Goal: Information Seeking & Learning: Learn about a topic

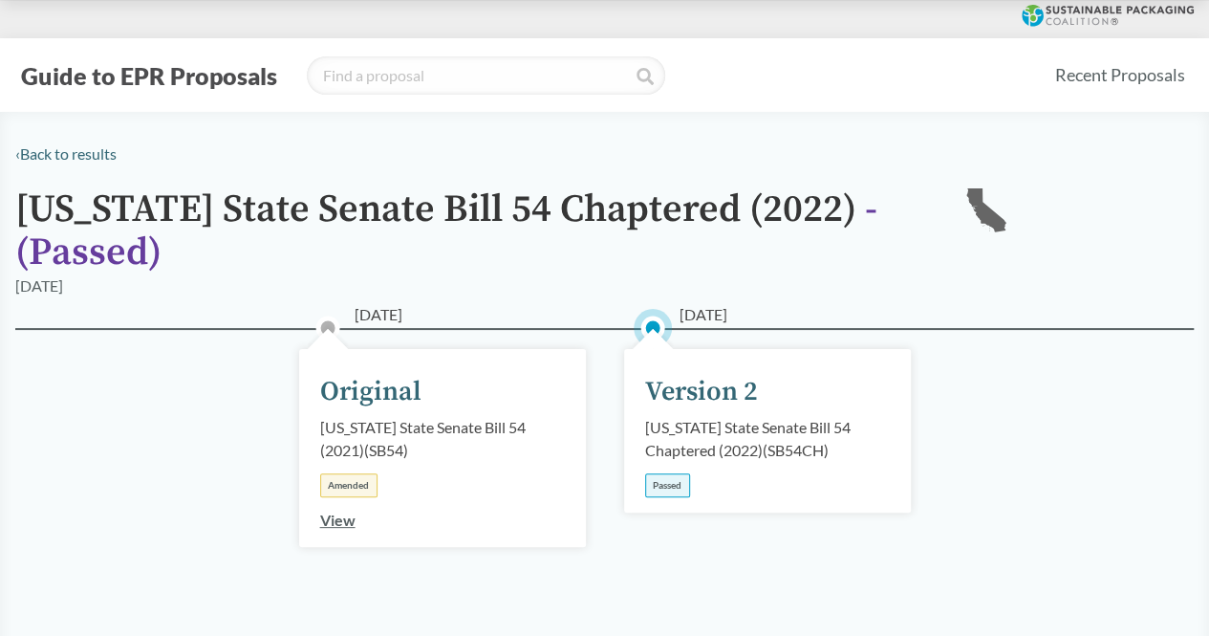
click at [750, 194] on h1 "[US_STATE] State Senate Bill 54 Chaptered (2022) - ( Passed )" at bounding box center [473, 231] width 917 height 86
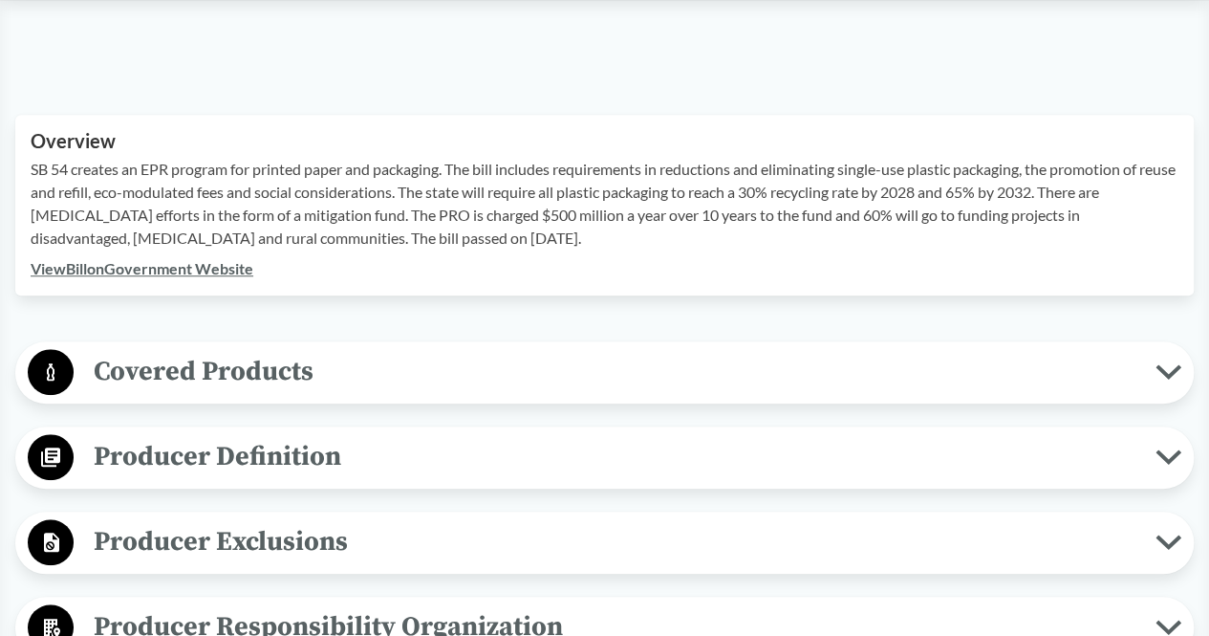
scroll to position [636, 0]
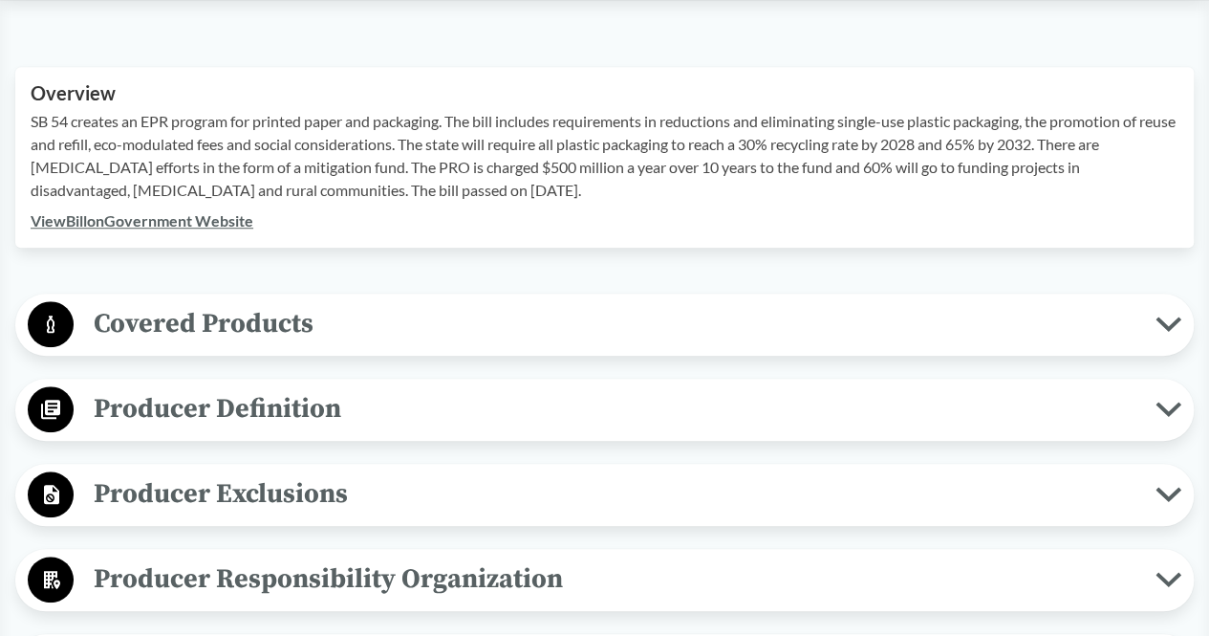
click at [310, 329] on span "Covered Products" at bounding box center [615, 323] width 1082 height 43
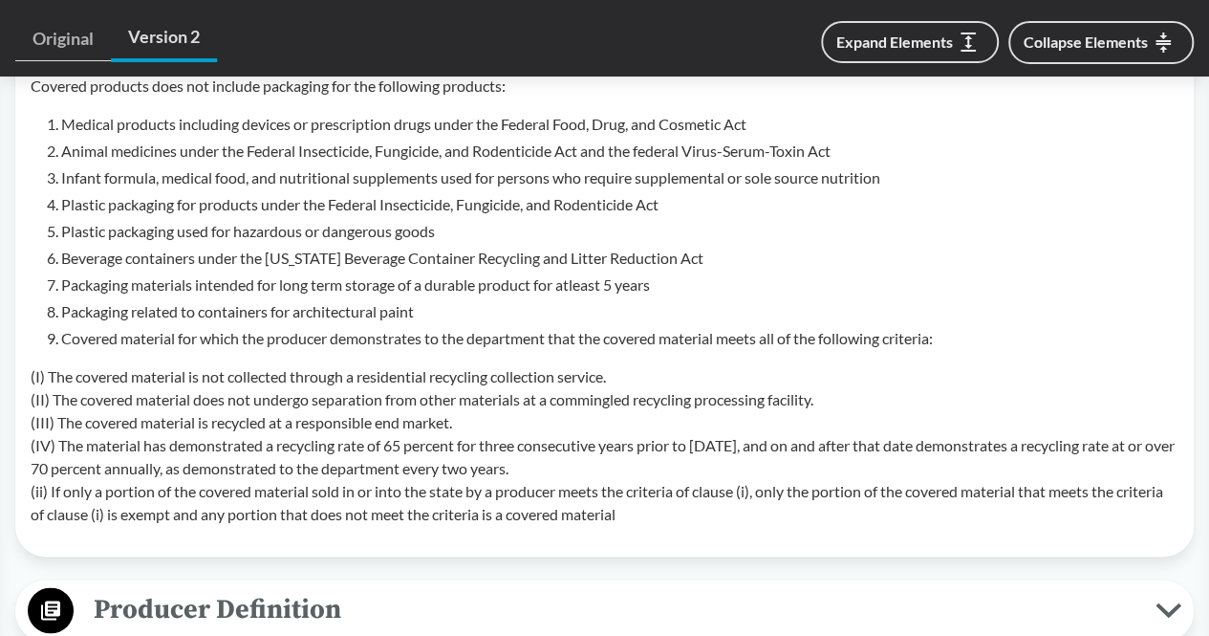
scroll to position [1274, 0]
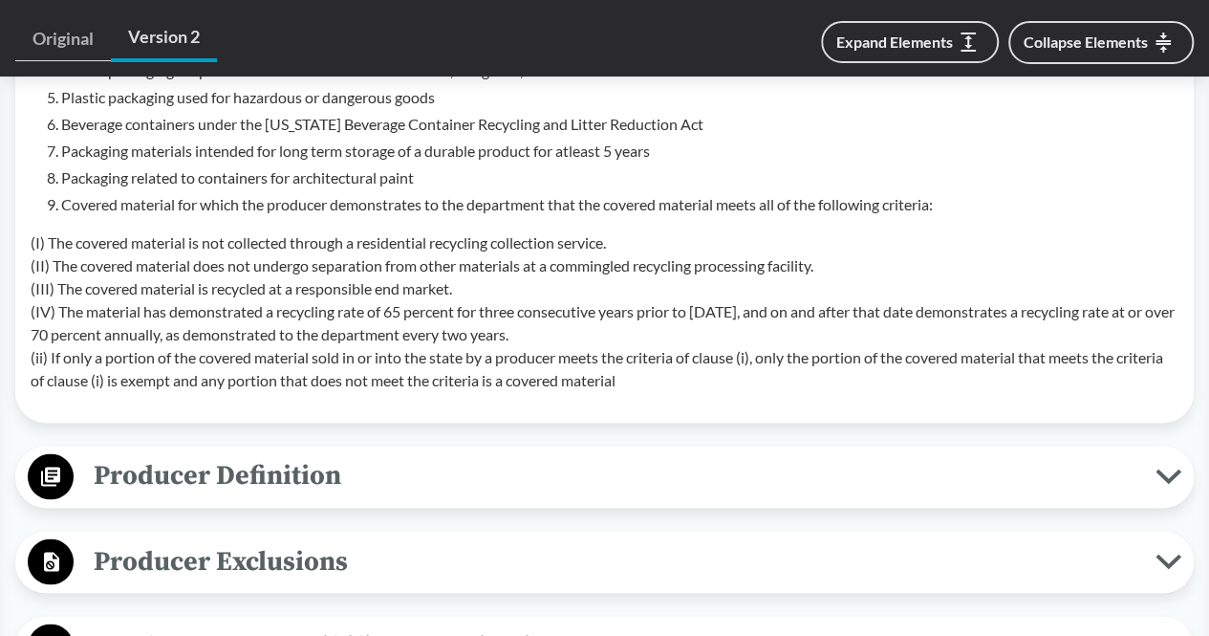
click at [370, 479] on span "Producer Definition" at bounding box center [615, 475] width 1082 height 43
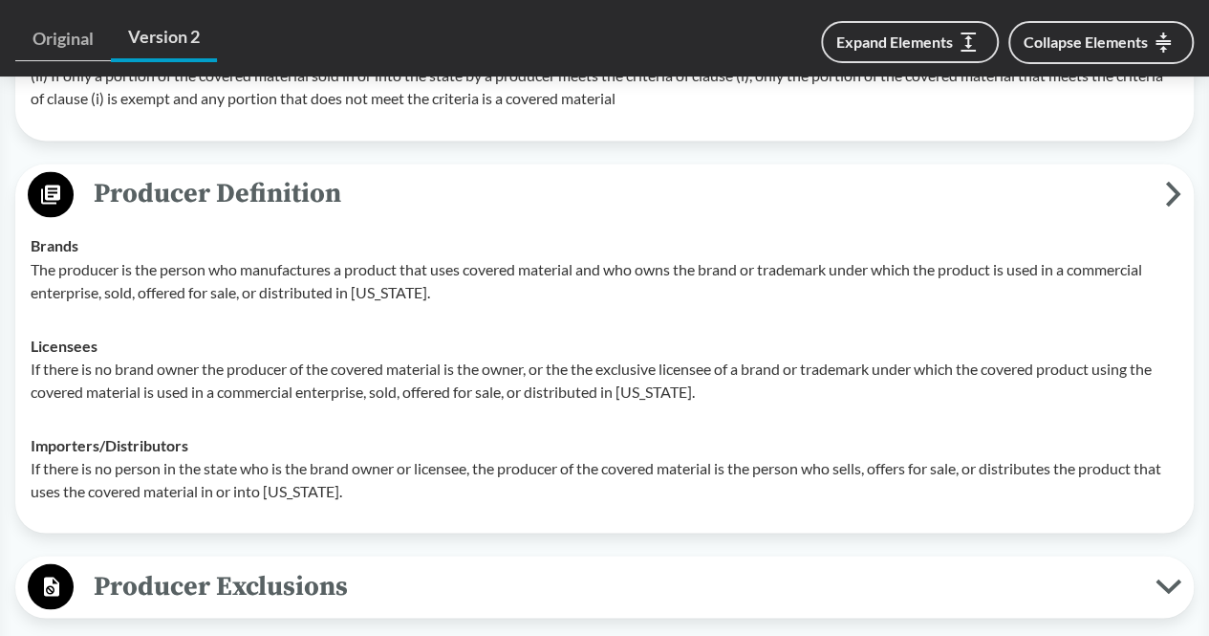
scroll to position [1529, 0]
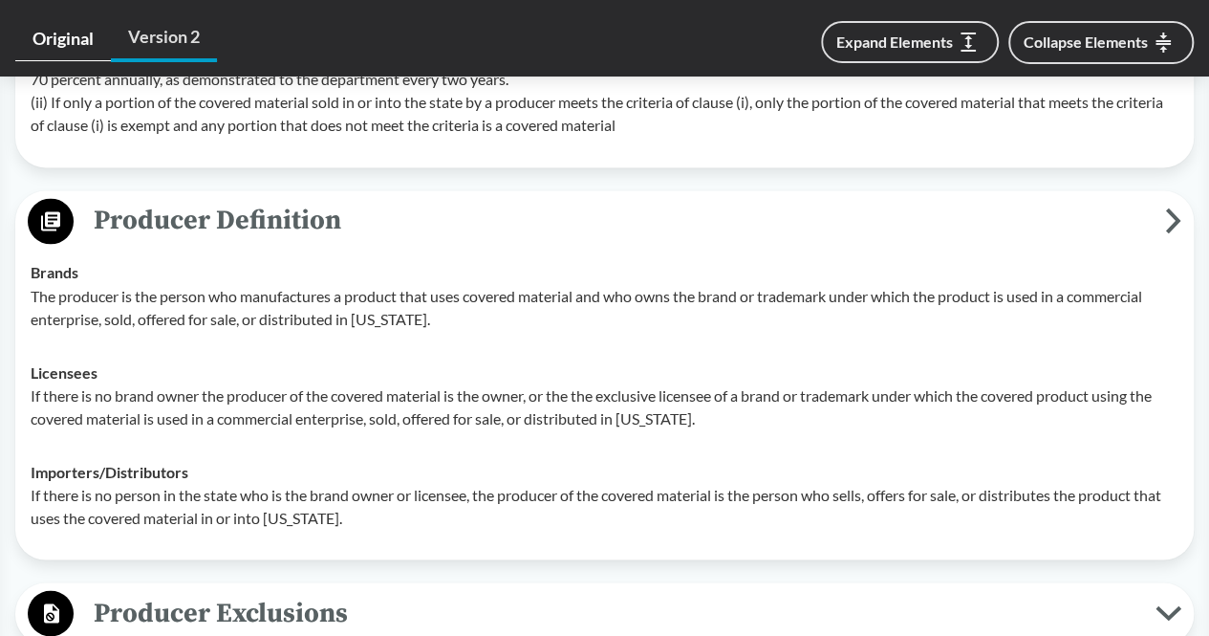
click at [63, 24] on link "Original" at bounding box center [63, 39] width 96 height 44
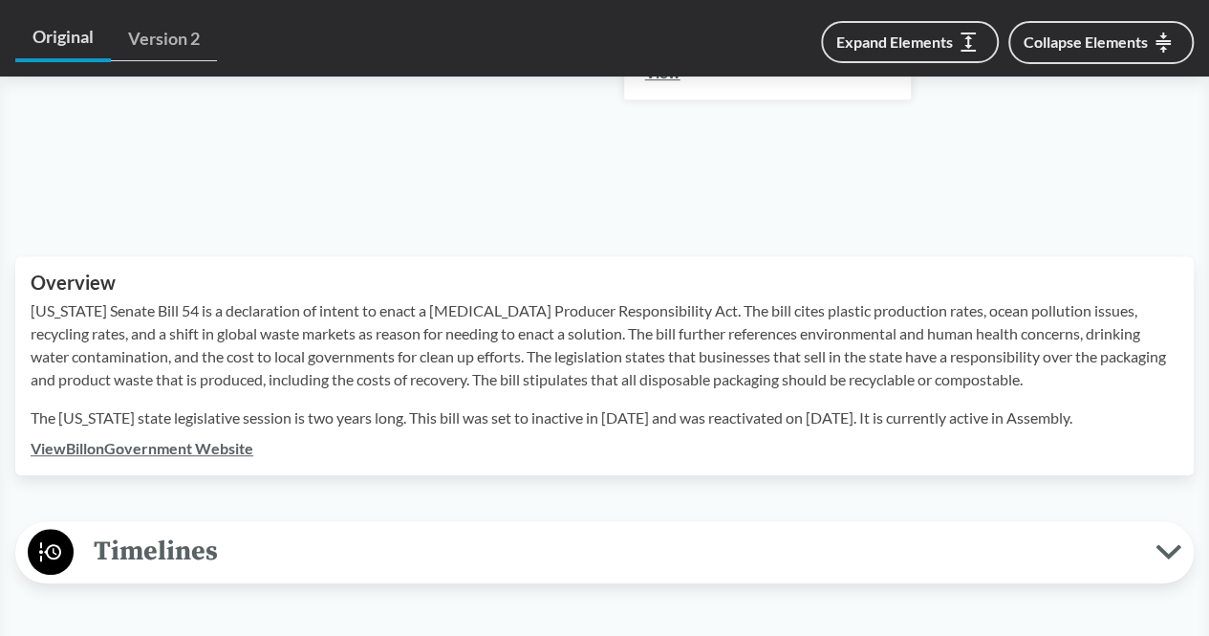
scroll to position [140, 0]
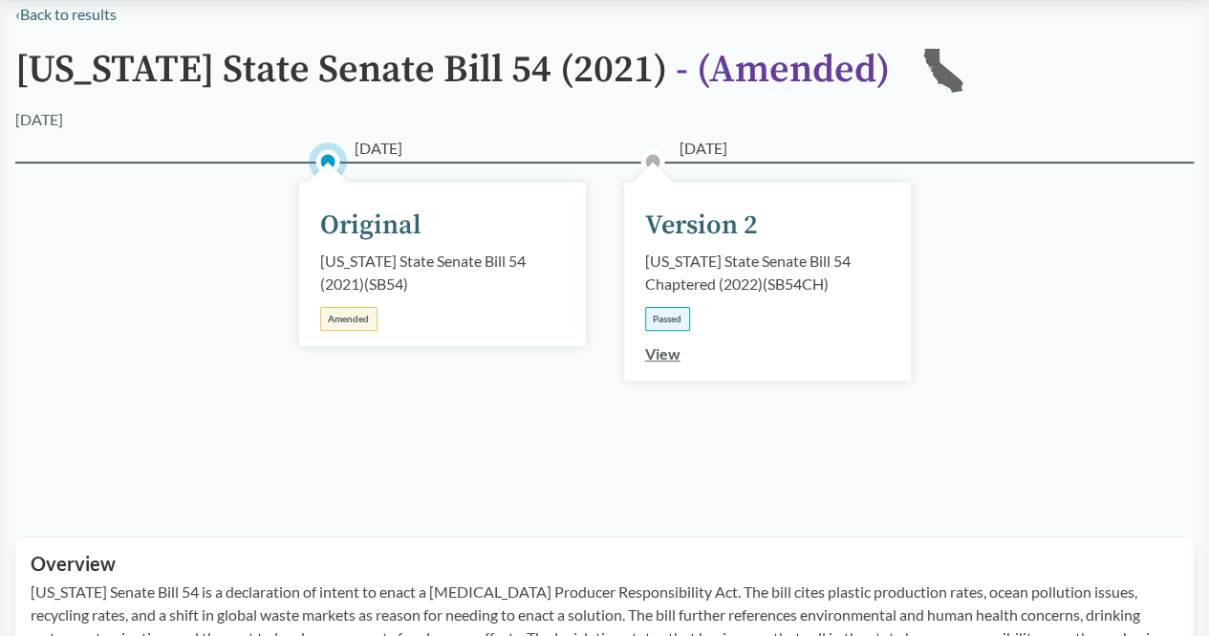
click at [730, 222] on div "Version 2" at bounding box center [701, 225] width 113 height 40
click at [661, 352] on link "View" at bounding box center [662, 353] width 35 height 18
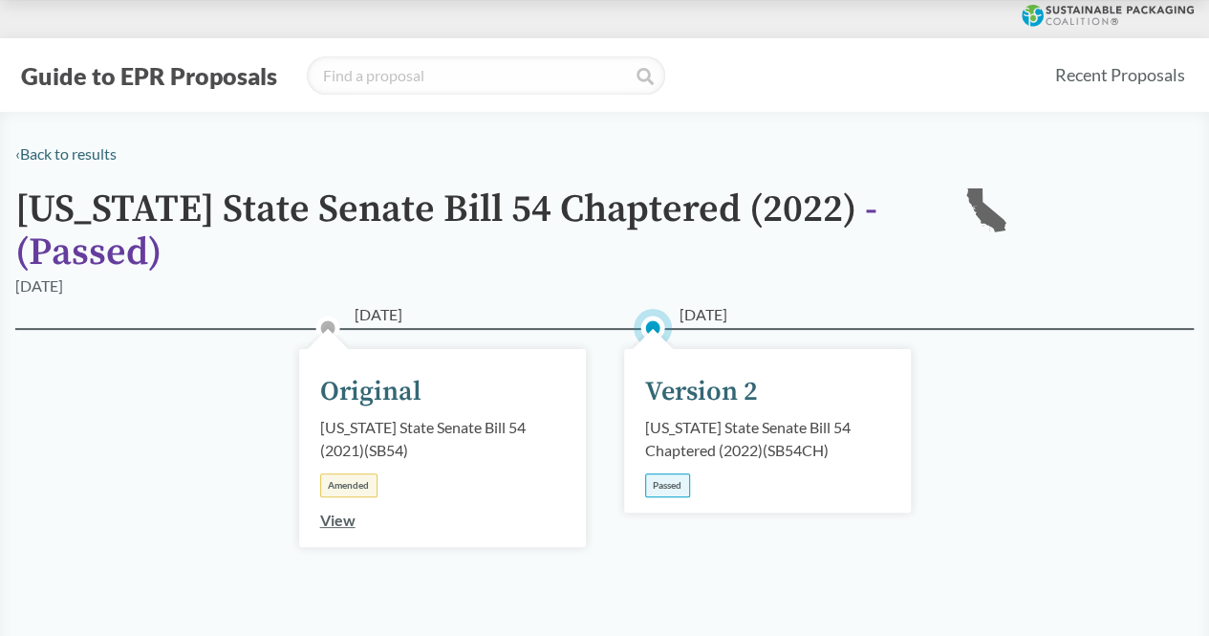
scroll to position [636, 0]
